Goal: Find specific fact

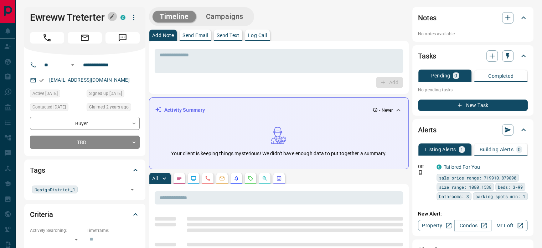
click at [115, 16] on button "button" at bounding box center [112, 16] width 9 height 9
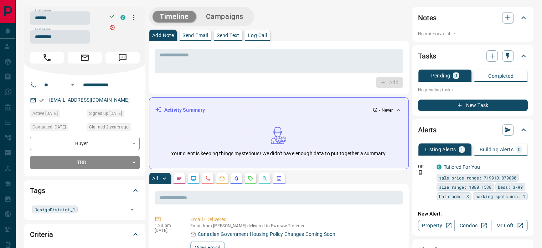
click at [80, 16] on input "******" at bounding box center [60, 17] width 60 height 13
click at [63, 39] on input "*********" at bounding box center [60, 36] width 60 height 13
click at [110, 82] on input "**********" at bounding box center [108, 84] width 56 height 11
click at [132, 99] on div "[EMAIL_ADDRESS][DOMAIN_NAME]" at bounding box center [85, 100] width 110 height 12
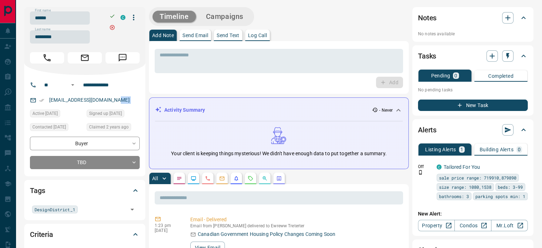
click at [132, 99] on div "[EMAIL_ADDRESS][DOMAIN_NAME]" at bounding box center [85, 100] width 110 height 12
copy link "[EMAIL_ADDRESS][DOMAIN_NAME]"
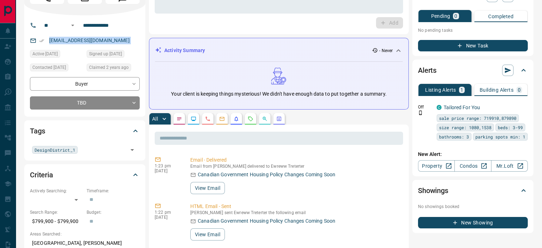
scroll to position [71, 0]
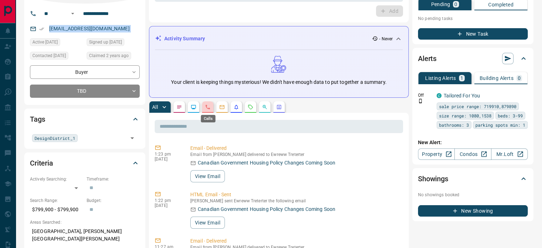
click at [205, 104] on icon "Calls" at bounding box center [208, 107] width 6 height 6
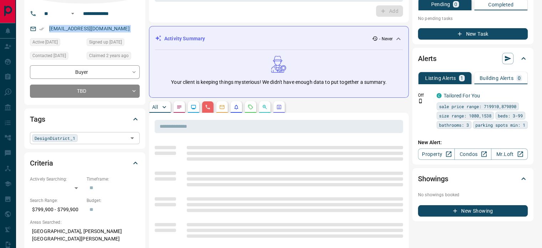
scroll to position [143, 0]
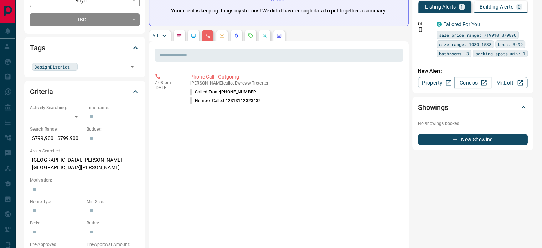
click at [84, 160] on p "[GEOGRAPHIC_DATA], [PERSON_NAME][GEOGRAPHIC_DATA][PERSON_NAME]" at bounding box center [85, 163] width 110 height 19
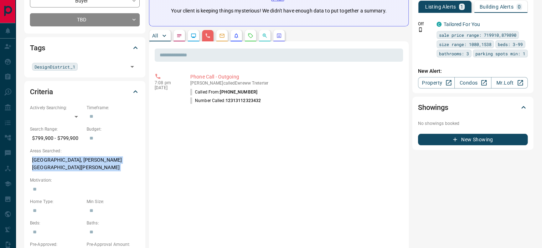
click at [84, 160] on p "[GEOGRAPHIC_DATA], [PERSON_NAME][GEOGRAPHIC_DATA][PERSON_NAME]" at bounding box center [85, 163] width 110 height 19
copy p "[GEOGRAPHIC_DATA], [PERSON_NAME][GEOGRAPHIC_DATA][PERSON_NAME]"
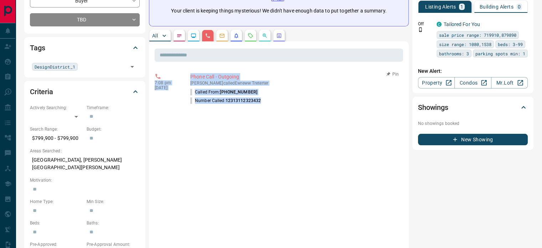
copy div "7:08 pm [DATE] Phone Call - Outgoing [PERSON_NAME] called Ewreww Treterter Call…"
drag, startPoint x: 265, startPoint y: 104, endPoint x: 156, endPoint y: 74, distance: 112.6
click at [156, 74] on div "7:08 pm [DATE] Phone Call - Outgoing [PERSON_NAME] called Ewreww Treterter Call…" at bounding box center [279, 89] width 248 height 36
